Goal: Entertainment & Leisure: Consume media (video, audio)

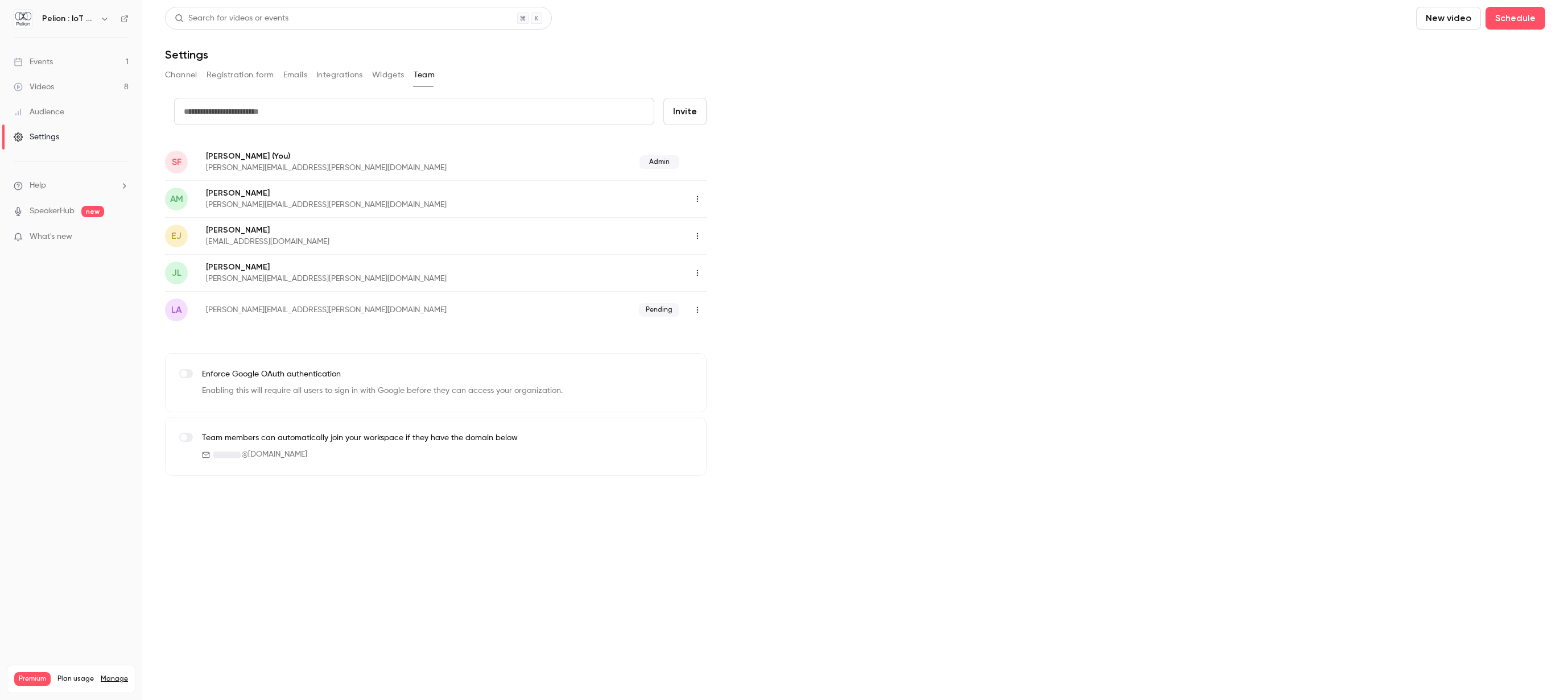
click at [59, 69] on link "Events 1" at bounding box center [71, 62] width 142 height 25
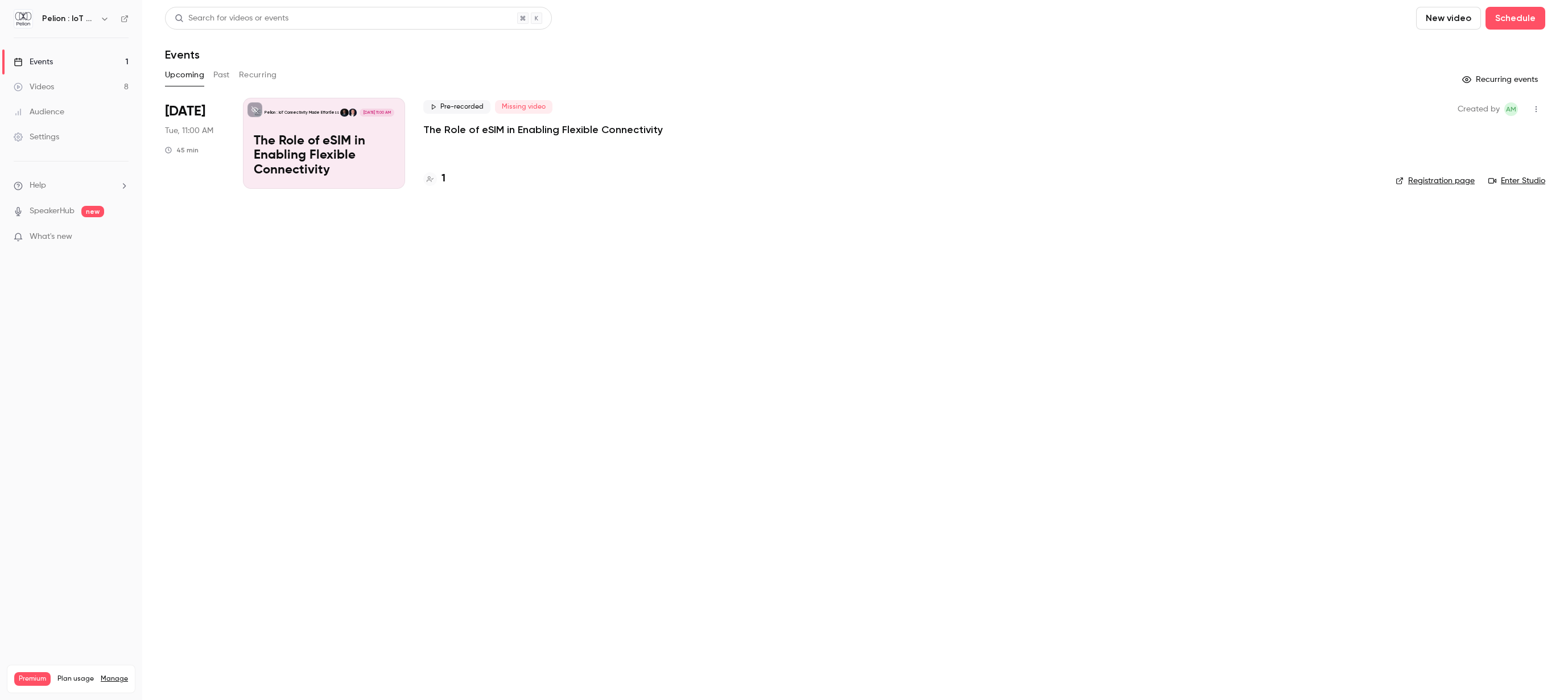
click at [283, 145] on p "The Role of eSIM in Enabling Flexible Connectivity" at bounding box center [323, 156] width 141 height 44
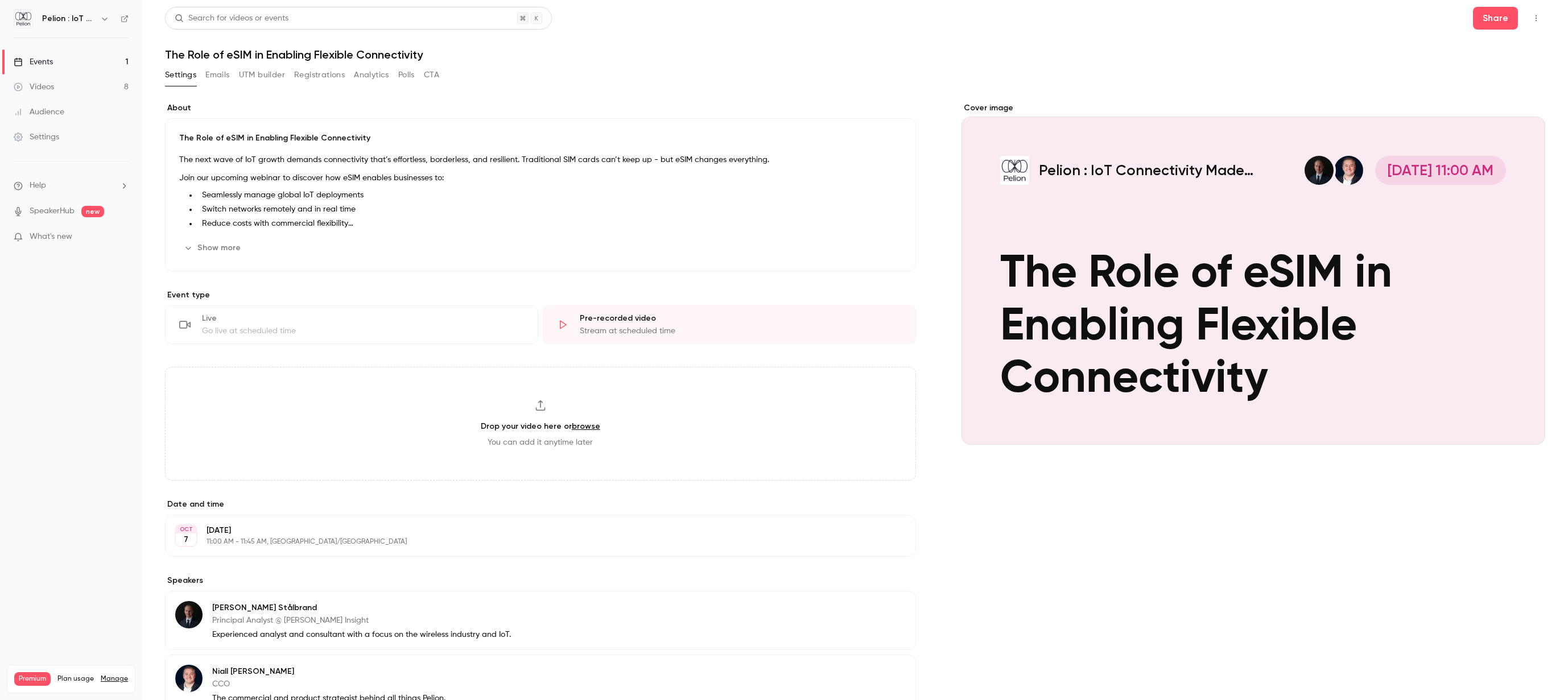
click at [425, 72] on button "CTA" at bounding box center [431, 75] width 15 height 18
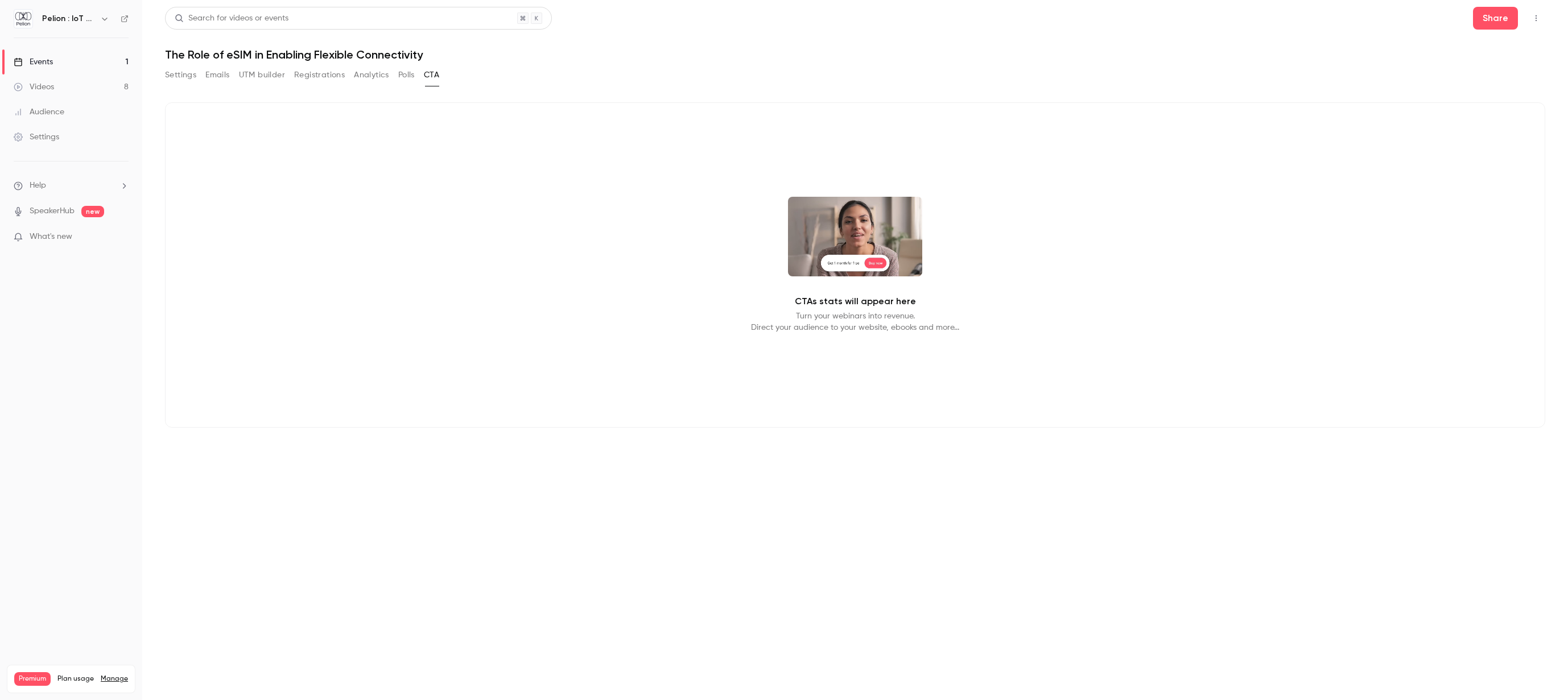
click at [377, 80] on button "Analytics" at bounding box center [371, 75] width 35 height 18
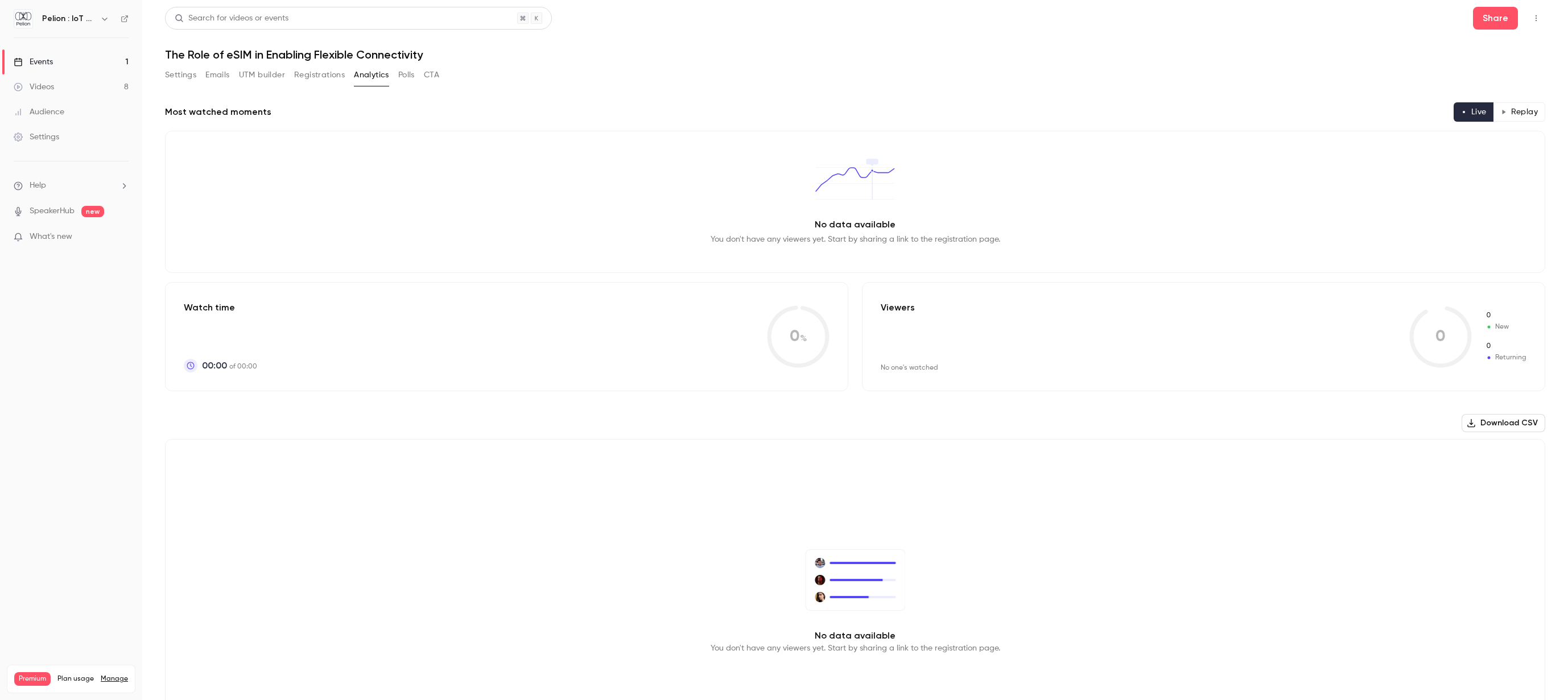
click at [407, 75] on button "Polls" at bounding box center [406, 75] width 17 height 18
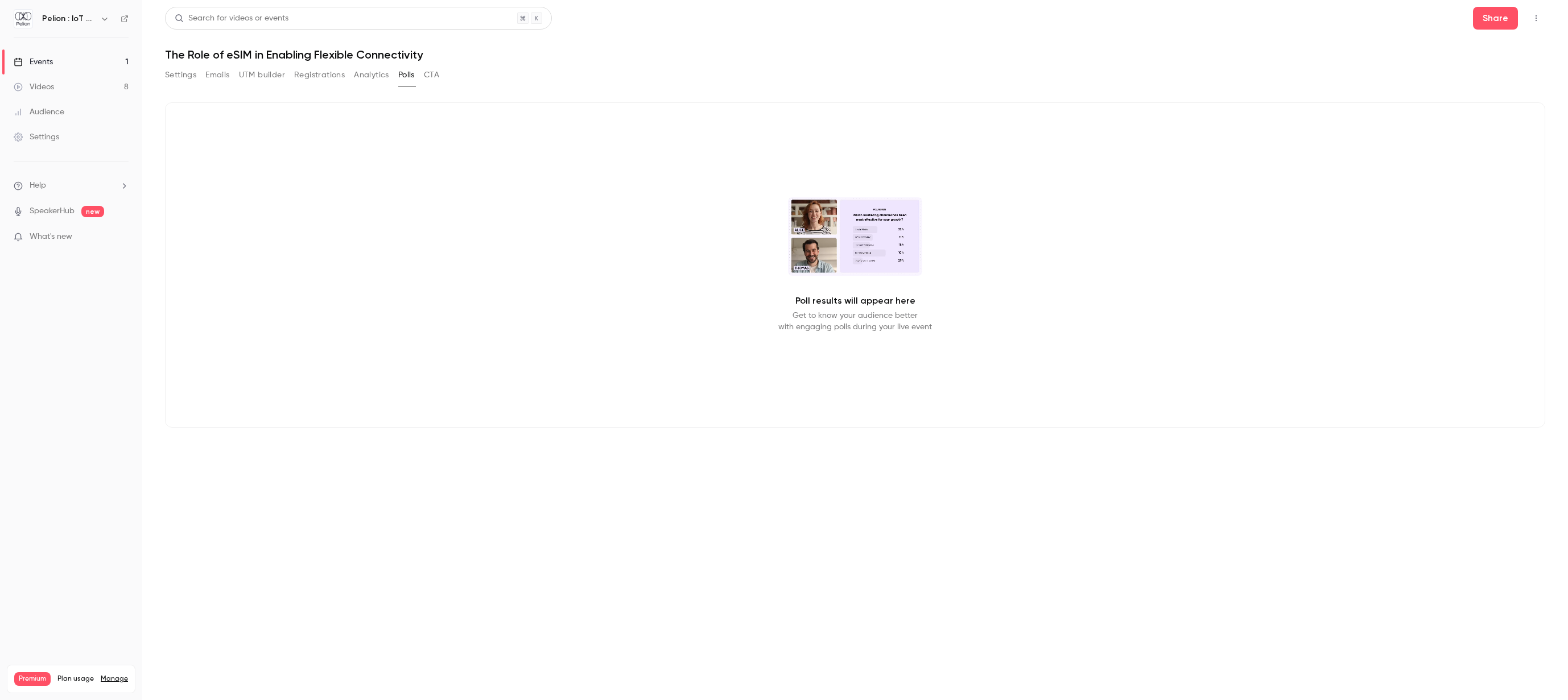
click at [319, 81] on button "Registrations" at bounding box center [320, 75] width 51 height 18
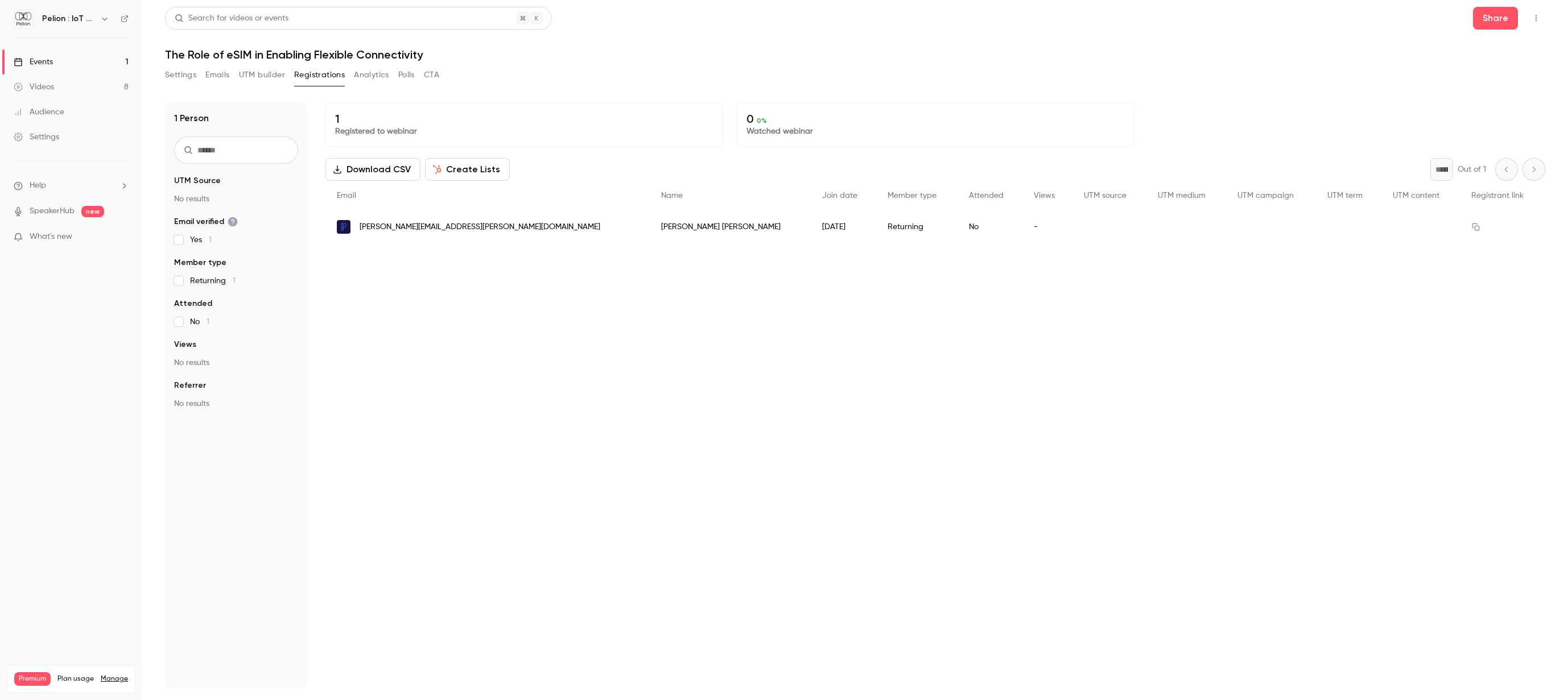
click at [277, 75] on button "UTM builder" at bounding box center [262, 75] width 46 height 18
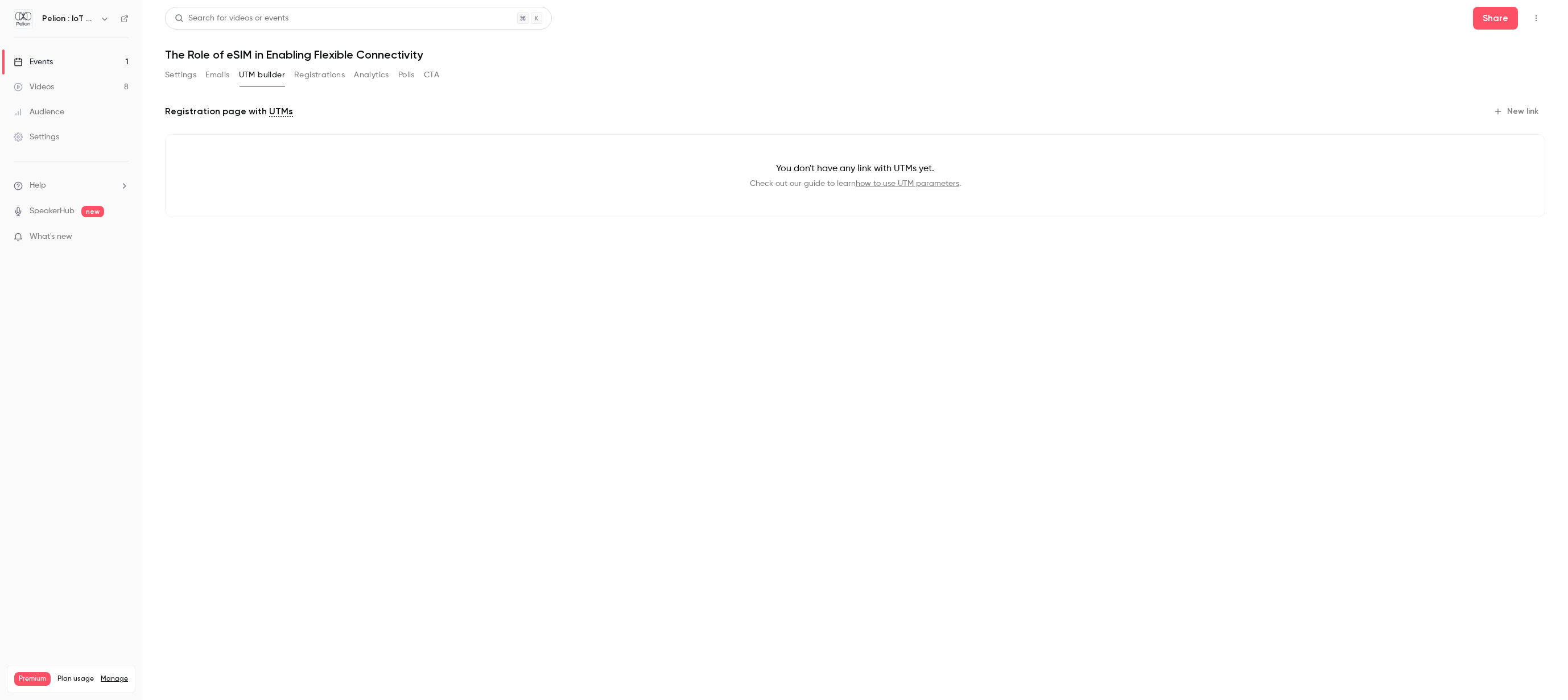
click at [301, 72] on button "Registrations" at bounding box center [320, 75] width 51 height 18
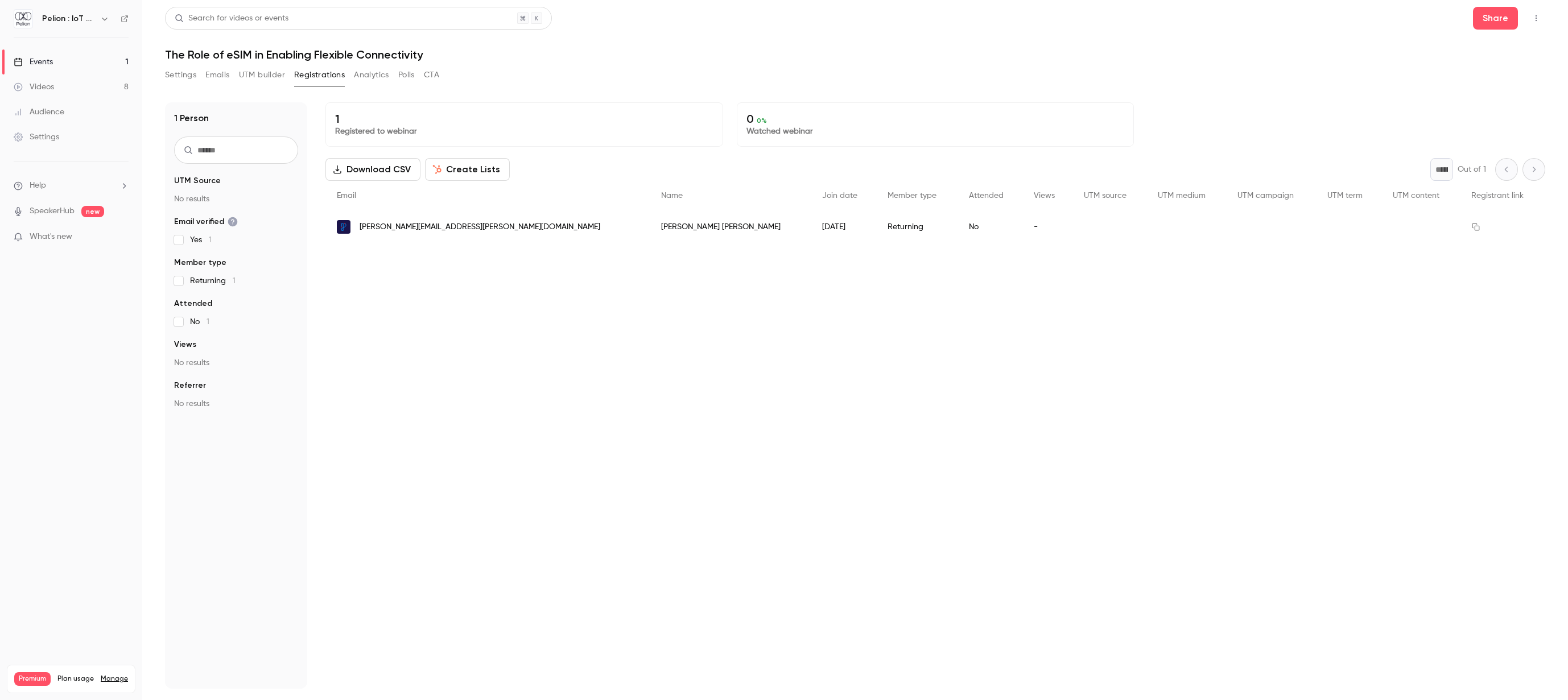
click at [215, 77] on button "Emails" at bounding box center [217, 75] width 24 height 18
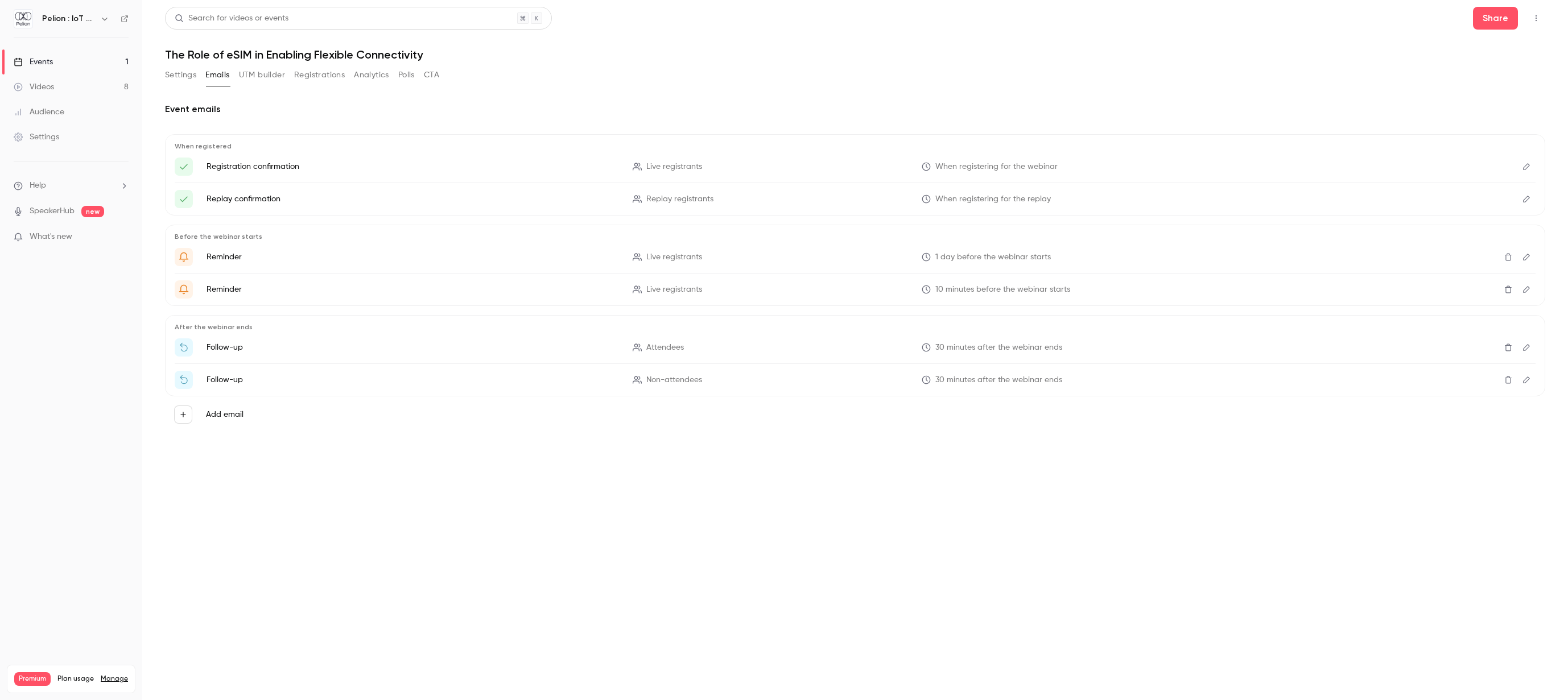
click at [181, 77] on button "Settings" at bounding box center [180, 75] width 31 height 18
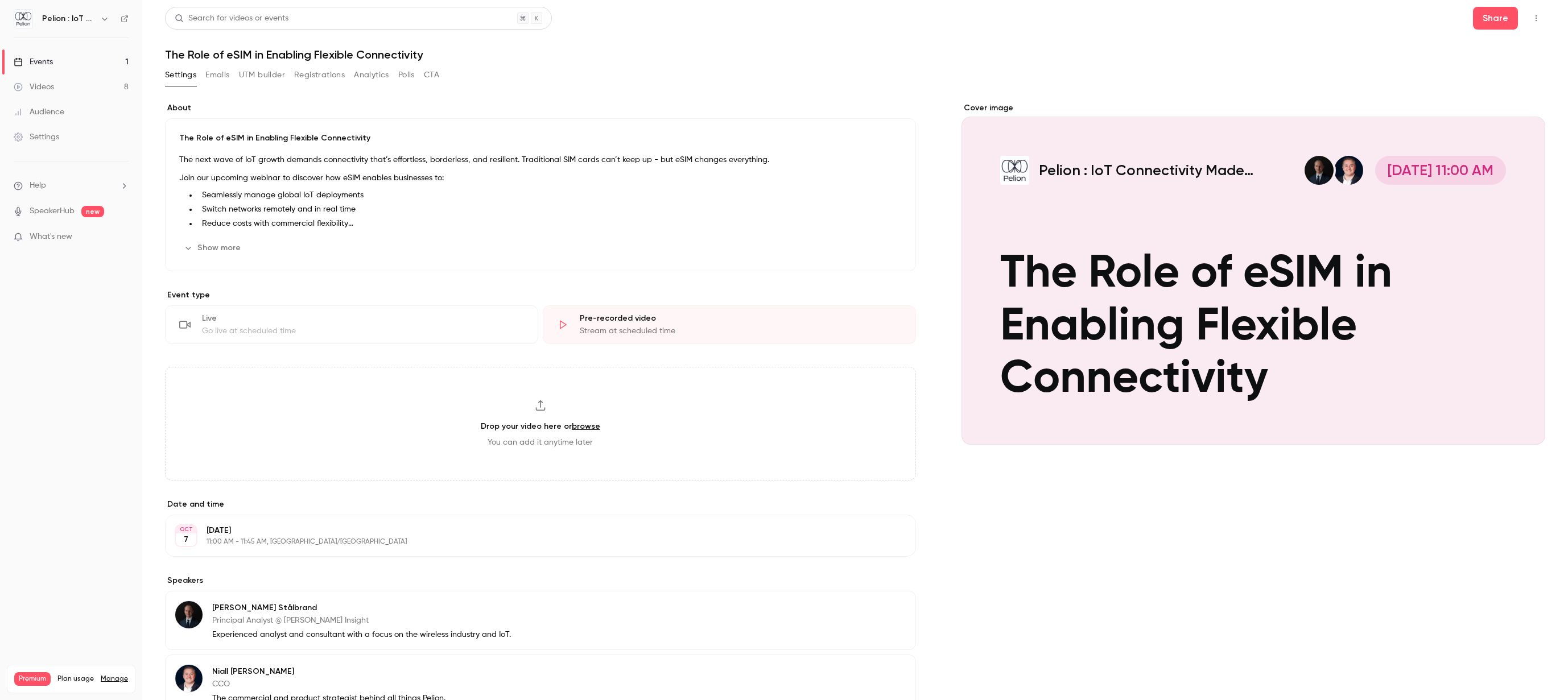
click at [62, 88] on link "Videos 8" at bounding box center [71, 87] width 142 height 25
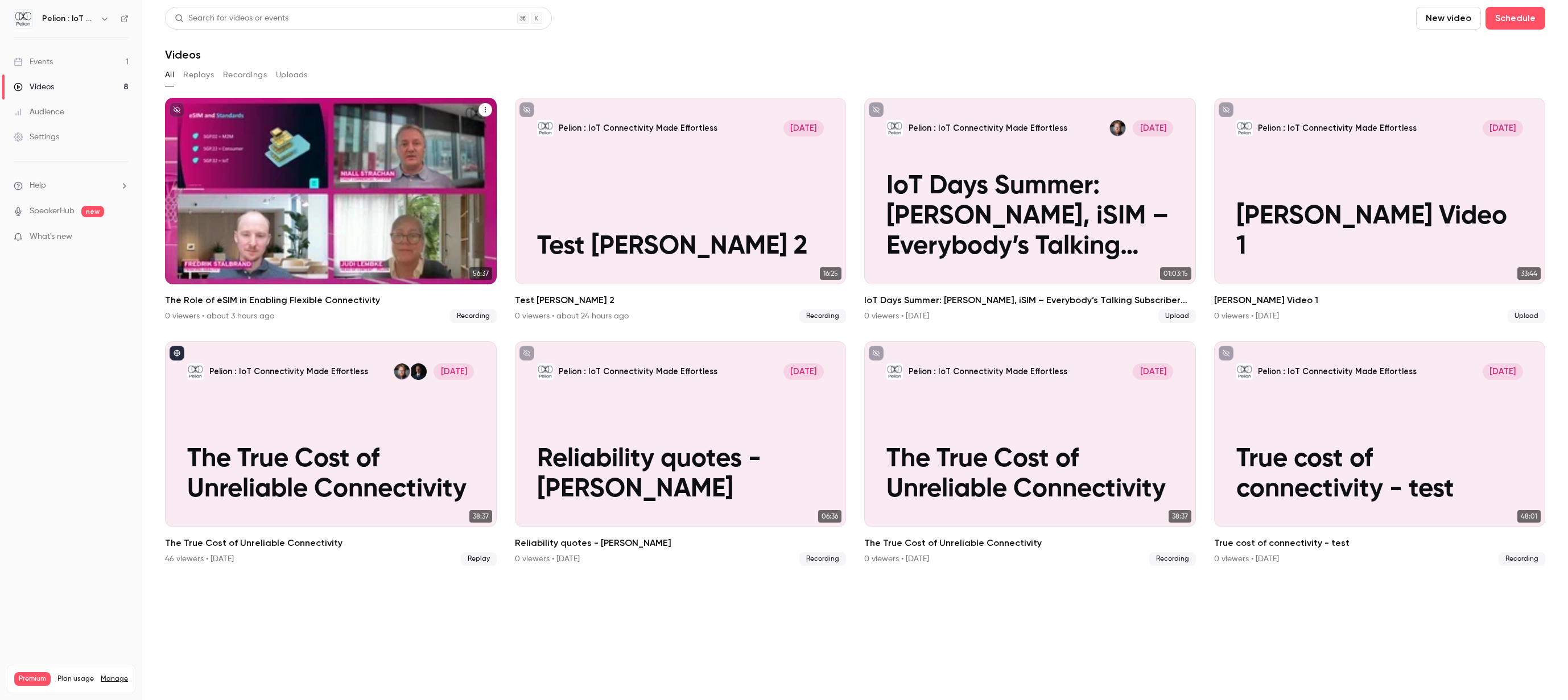
click at [316, 219] on p "The Role of eSIM in Enabling Flexible Connectivity" at bounding box center [330, 217] width 287 height 90
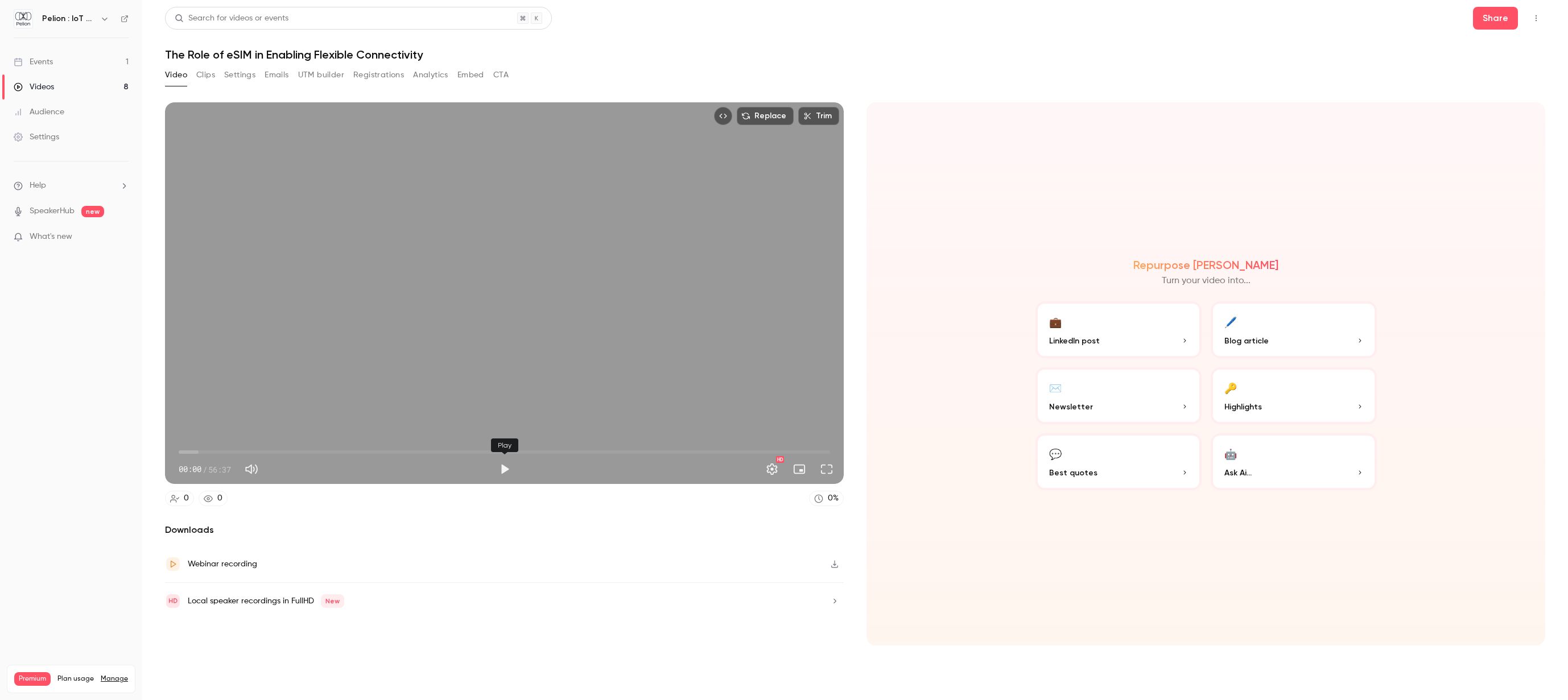
click at [504, 469] on button "Play" at bounding box center [504, 469] width 23 height 23
click at [192, 452] on span "00:01" at bounding box center [504, 452] width 651 height 18
click at [212, 450] on span "02:55" at bounding box center [504, 452] width 651 height 18
click at [252, 453] on span "03:41" at bounding box center [504, 452] width 651 height 18
click at [290, 450] on span "09:41" at bounding box center [504, 452] width 651 height 18
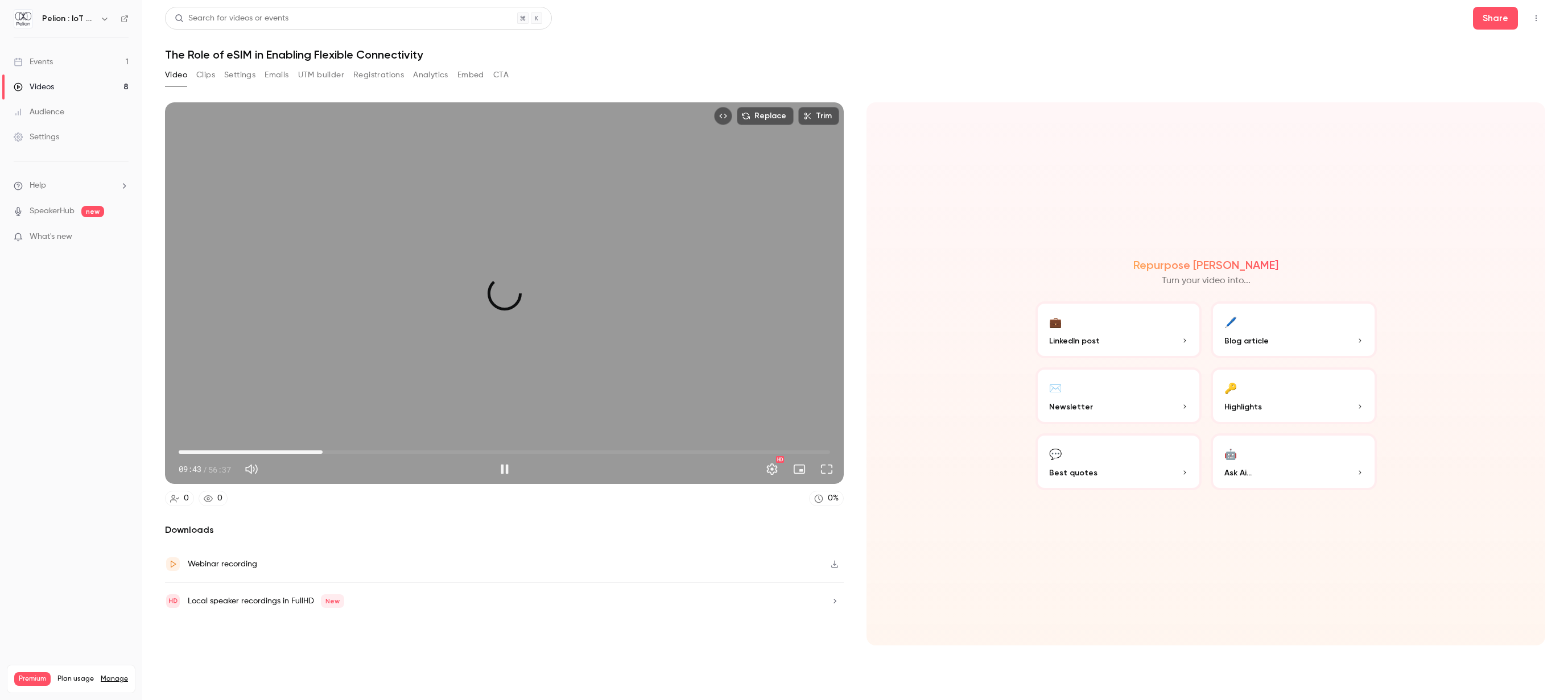
click at [323, 450] on span "12:30" at bounding box center [504, 452] width 651 height 18
click at [385, 444] on span "17:57" at bounding box center [504, 452] width 651 height 18
click at [428, 449] on span "17:57" at bounding box center [504, 452] width 651 height 18
click at [462, 452] on span "24:37" at bounding box center [504, 452] width 651 height 18
click at [496, 446] on span "24:37" at bounding box center [504, 452] width 651 height 18
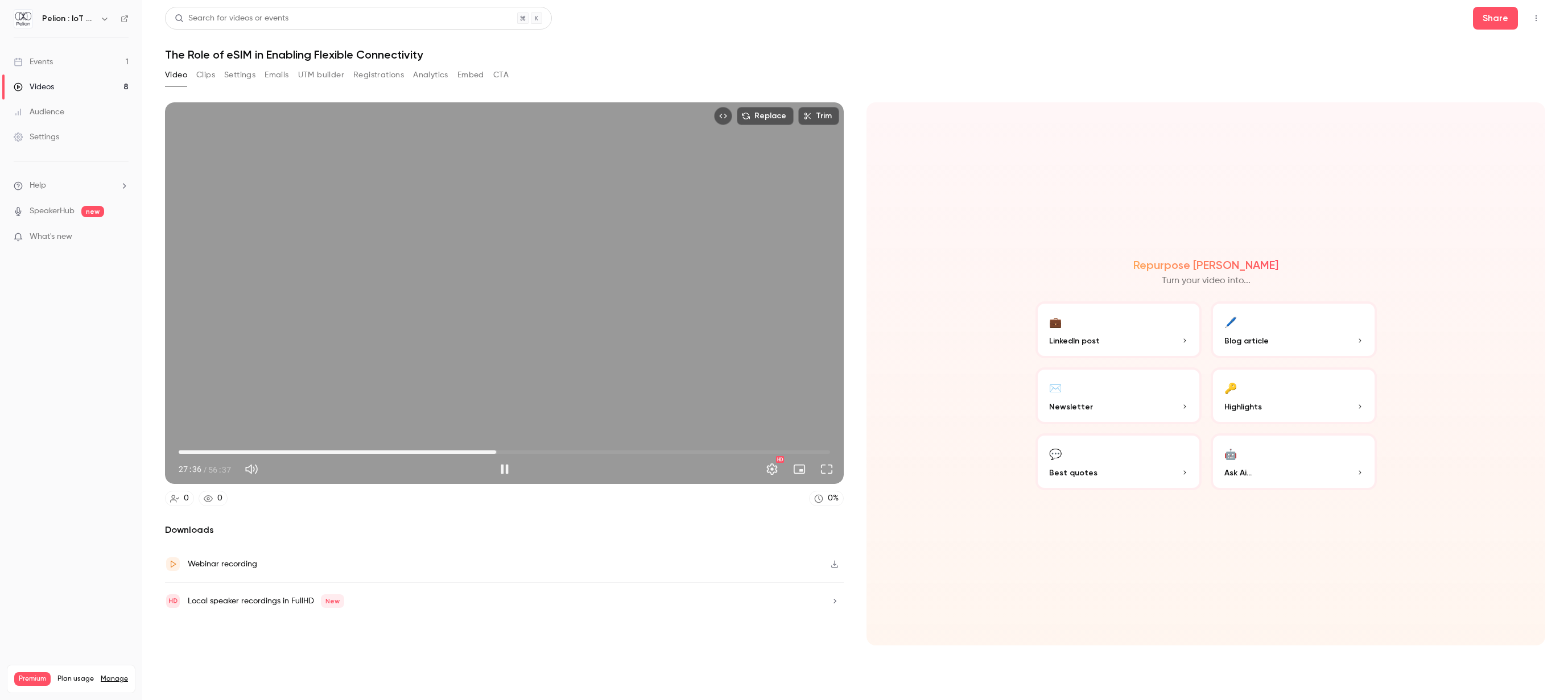
click at [551, 450] on span "27:36" at bounding box center [504, 452] width 651 height 18
click at [606, 450] on span "32:20" at bounding box center [504, 452] width 651 height 18
click at [655, 450] on span "41:23" at bounding box center [504, 452] width 651 height 18
click at [698, 445] on span "45:09" at bounding box center [504, 452] width 651 height 18
click at [746, 449] on span "49:21" at bounding box center [504, 452] width 651 height 18
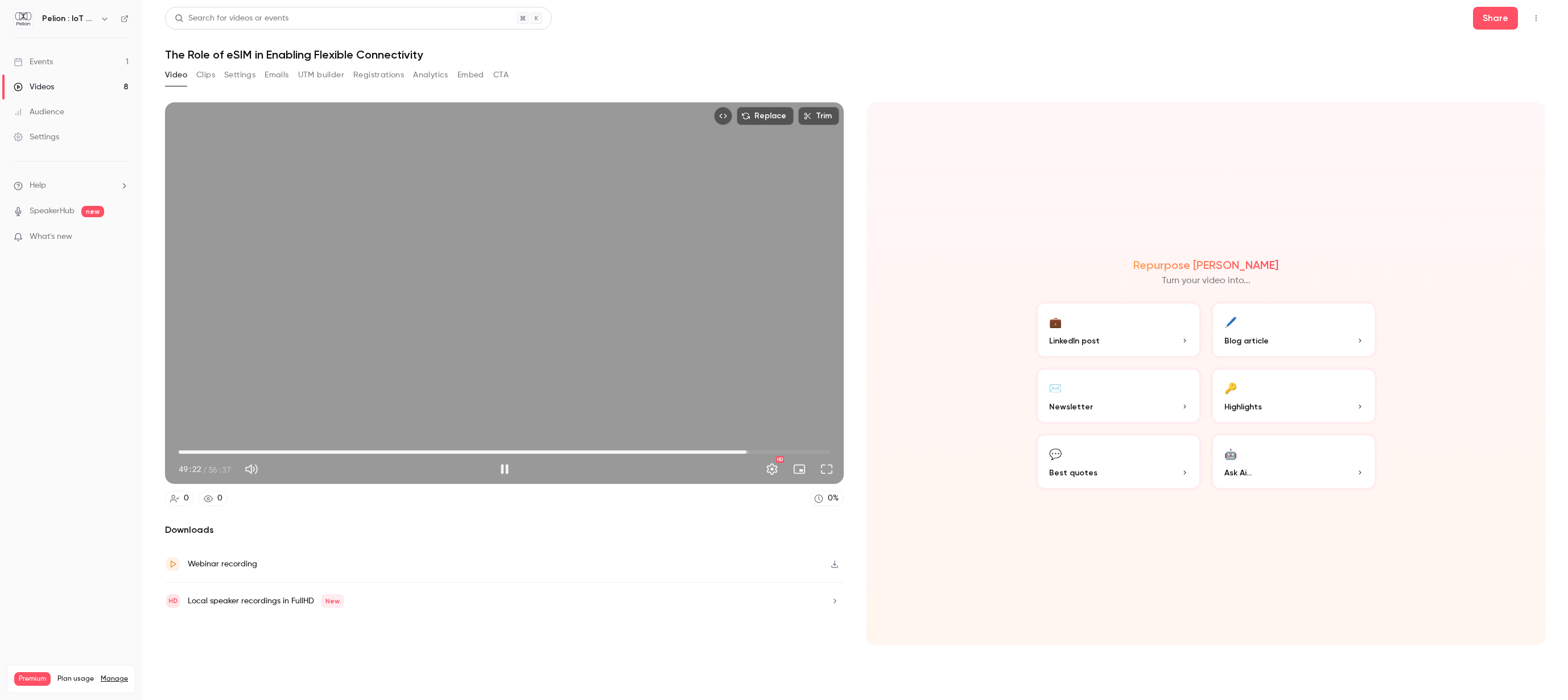
click at [781, 450] on span "49:22" at bounding box center [504, 452] width 651 height 18
click at [800, 450] on span "53:57" at bounding box center [504, 452] width 651 height 18
click at [815, 450] on span "53:57" at bounding box center [504, 452] width 651 height 18
drag, startPoint x: 198, startPoint y: 454, endPoint x: 175, endPoint y: 448, distance: 23.8
click at [179, 448] on span "00:00" at bounding box center [504, 452] width 651 height 18
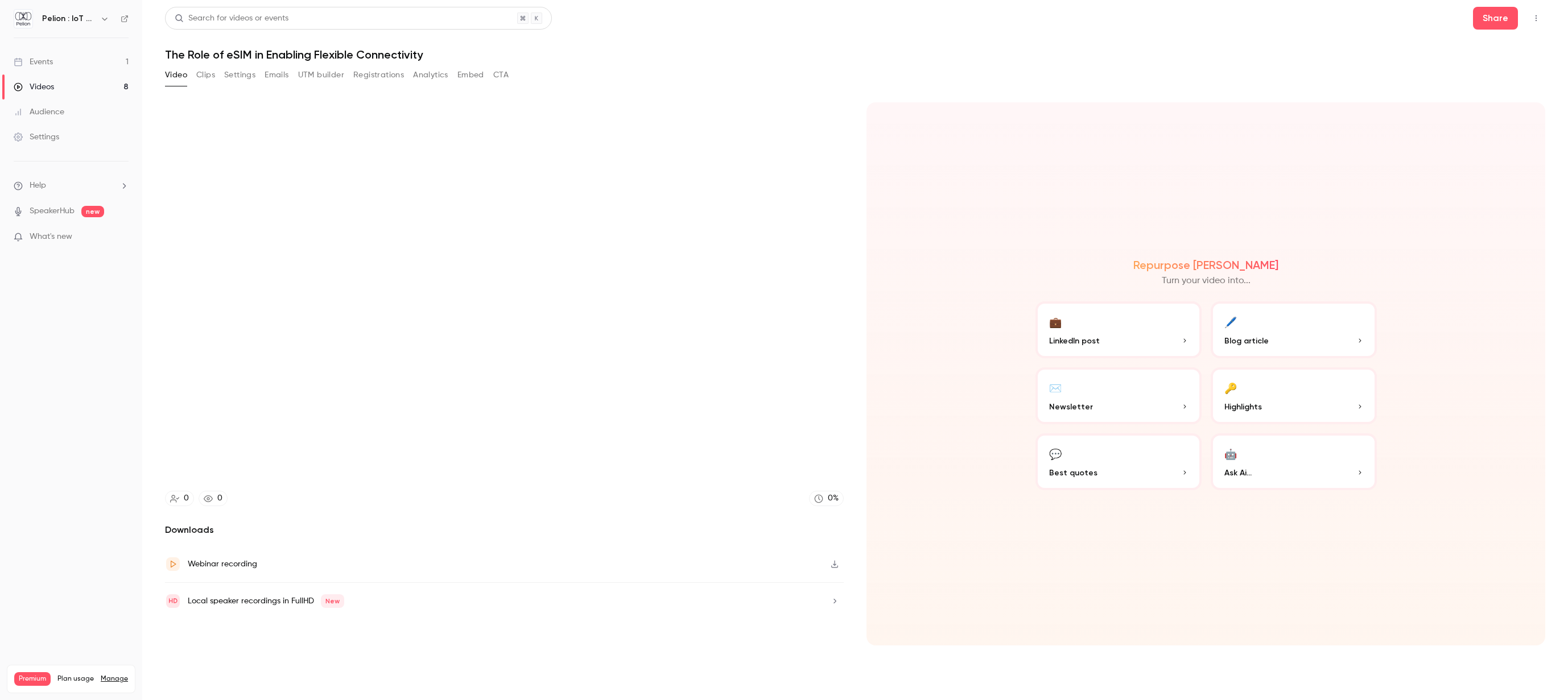
type input "***"
click at [213, 71] on button "Clips" at bounding box center [205, 75] width 19 height 18
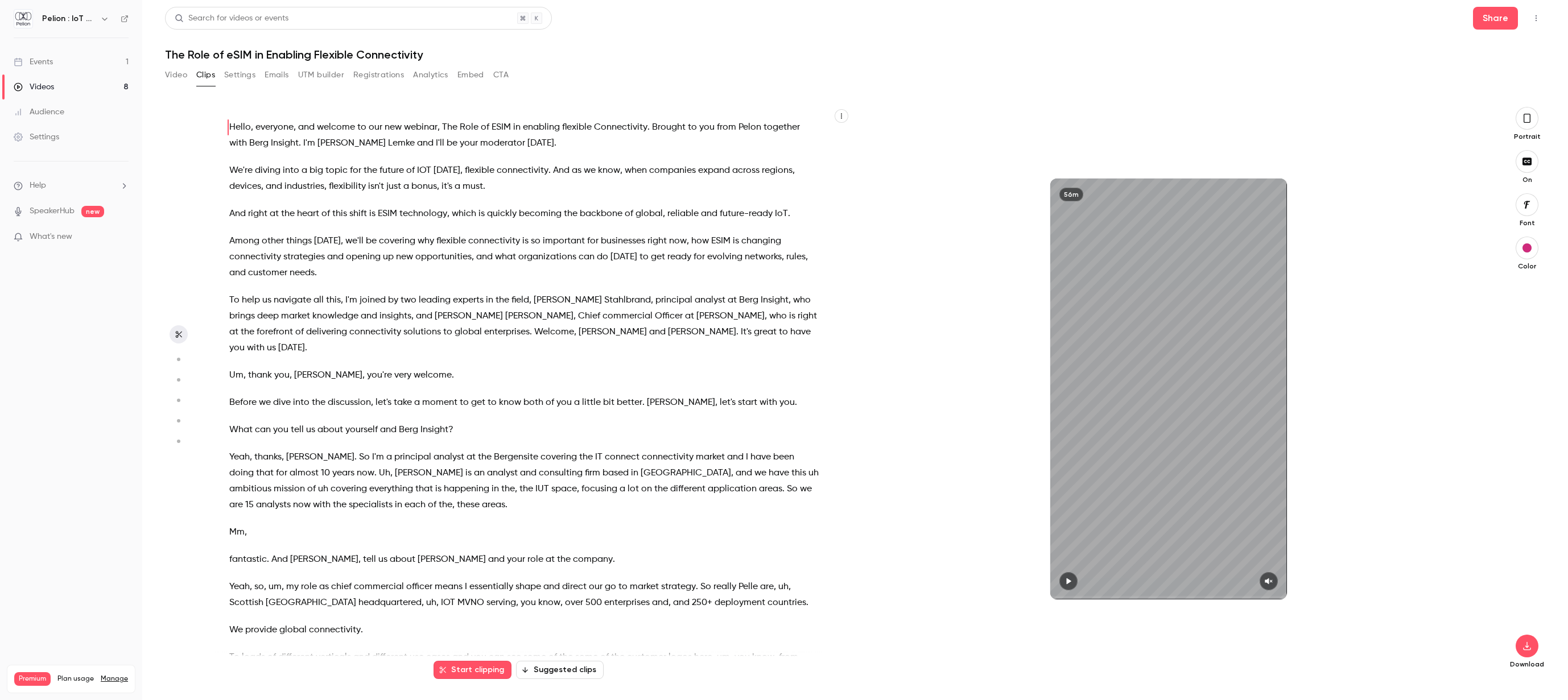
click at [186, 359] on button "button" at bounding box center [179, 360] width 18 height 18
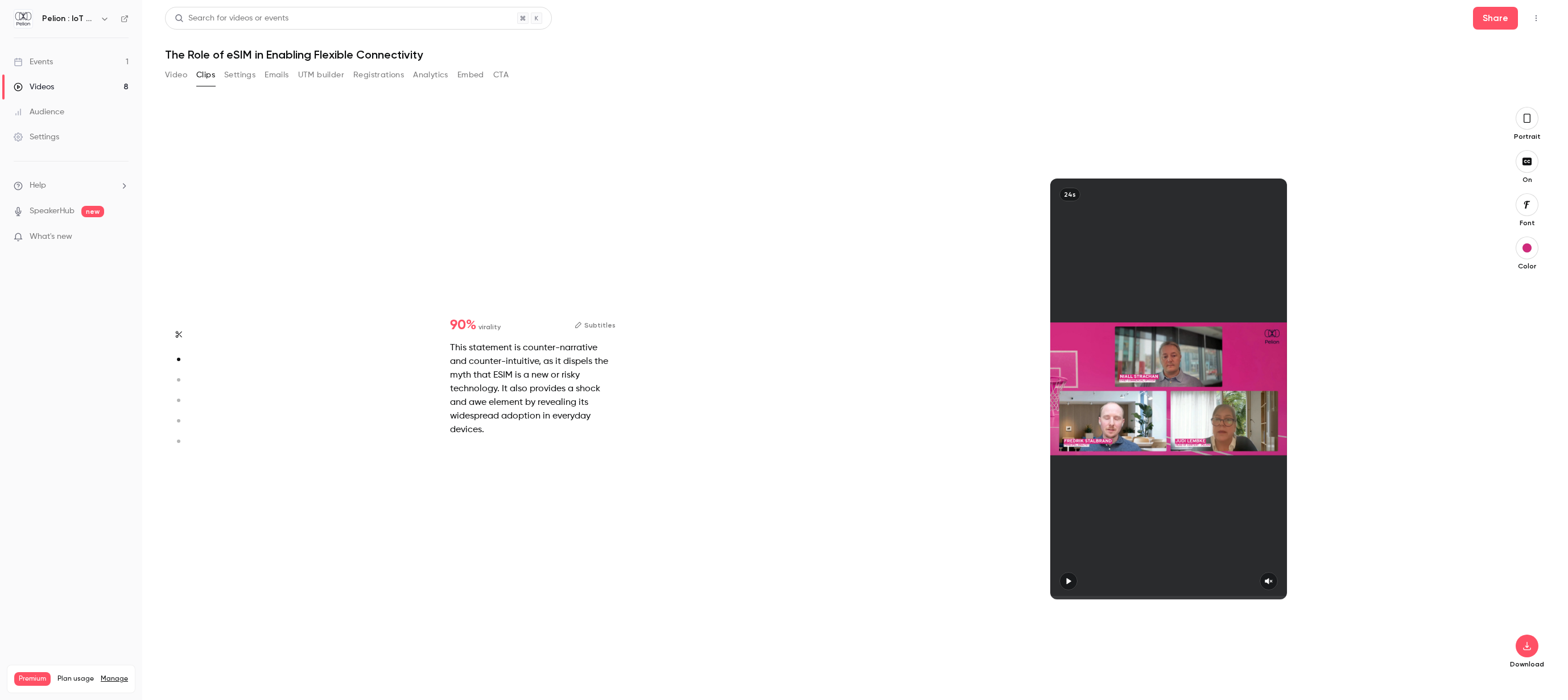
scroll to position [573, 0]
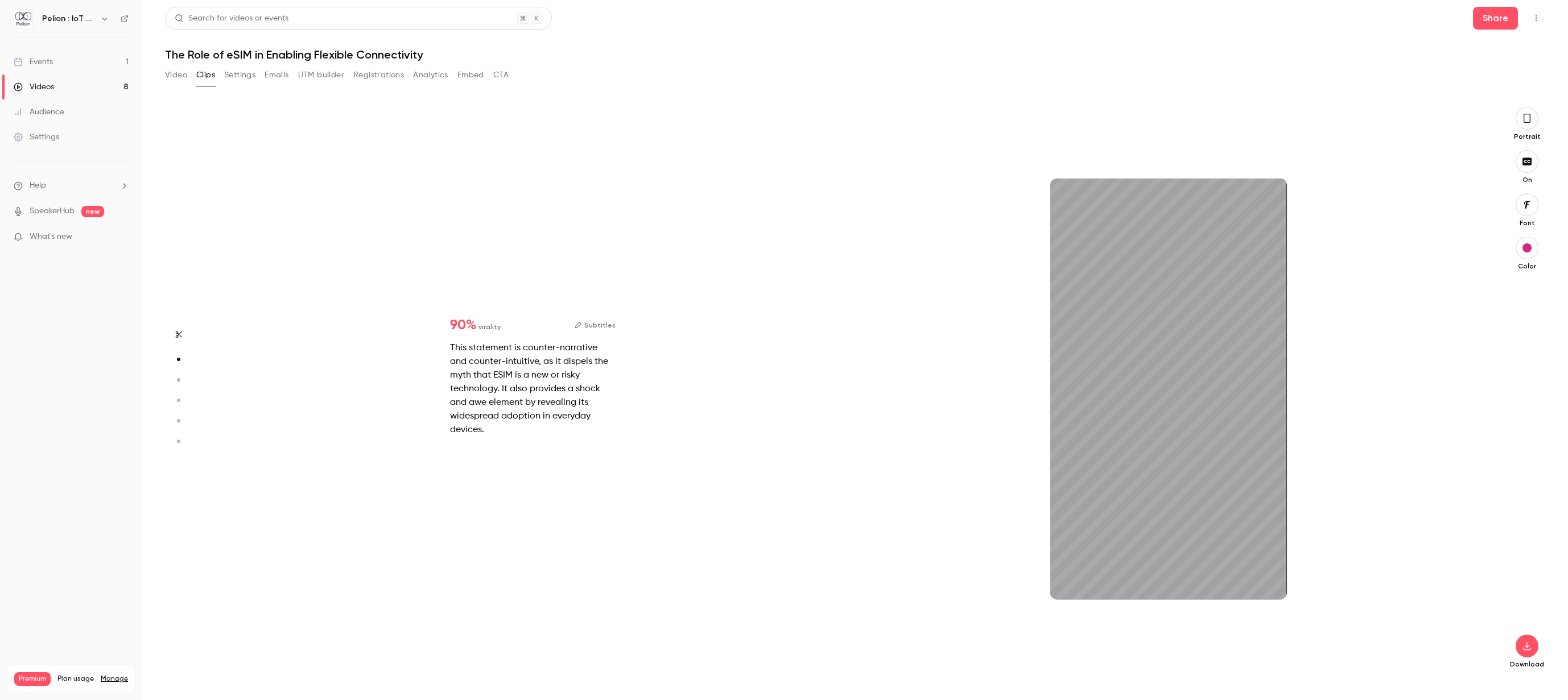
type input "****"
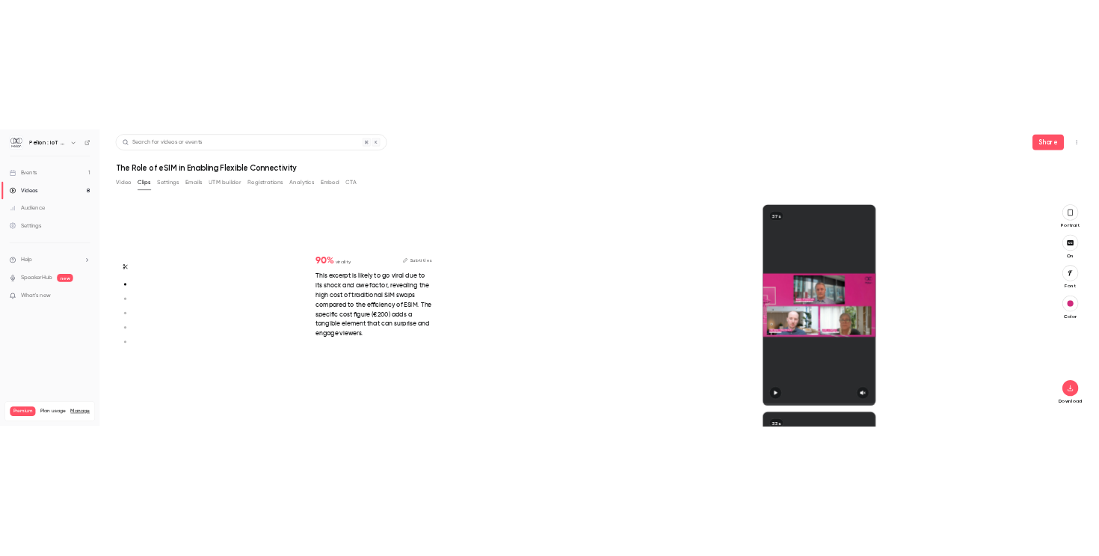
scroll to position [388, 0]
